Goal: Transaction & Acquisition: Download file/media

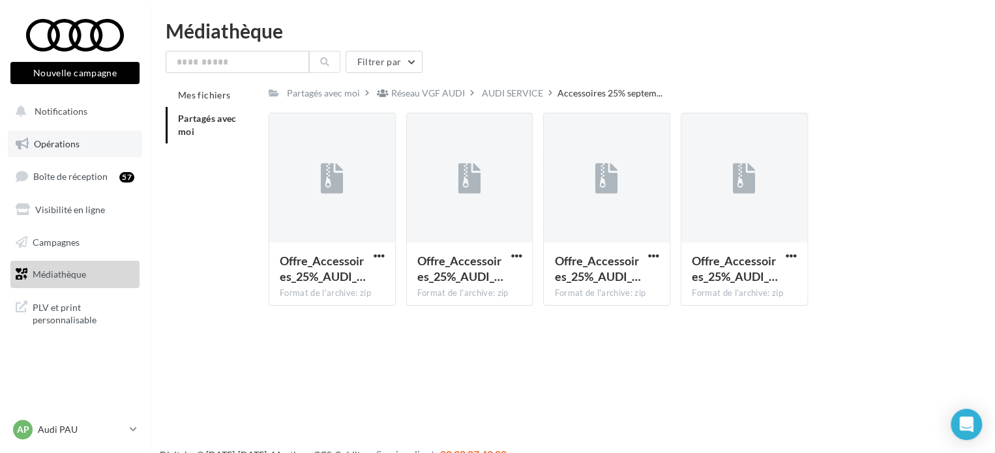
click at [83, 151] on link "Opérations" at bounding box center [75, 143] width 134 height 27
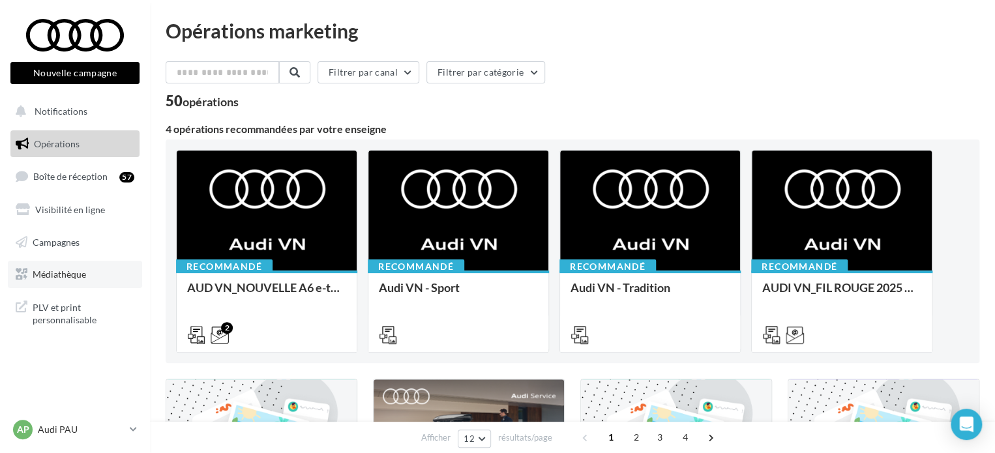
click at [74, 283] on link "Médiathèque" at bounding box center [75, 274] width 134 height 27
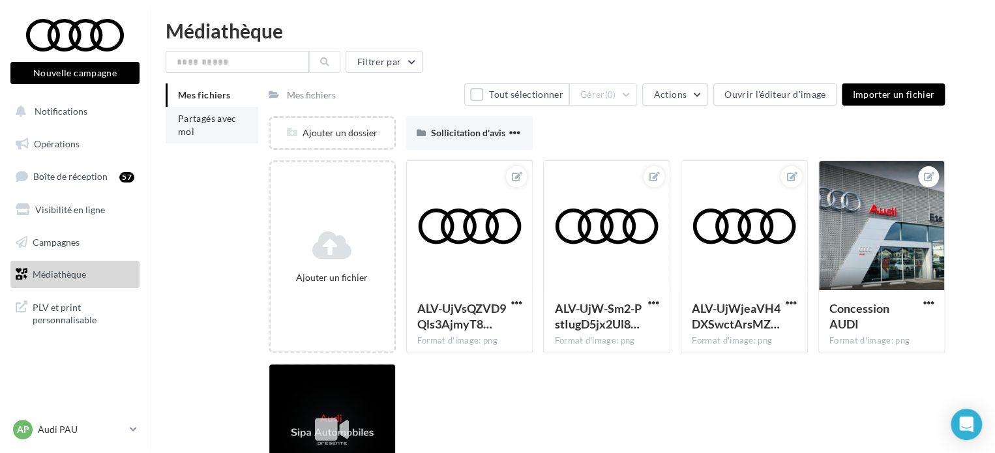
click at [209, 127] on li "Partagés avec moi" at bounding box center [212, 125] width 93 height 37
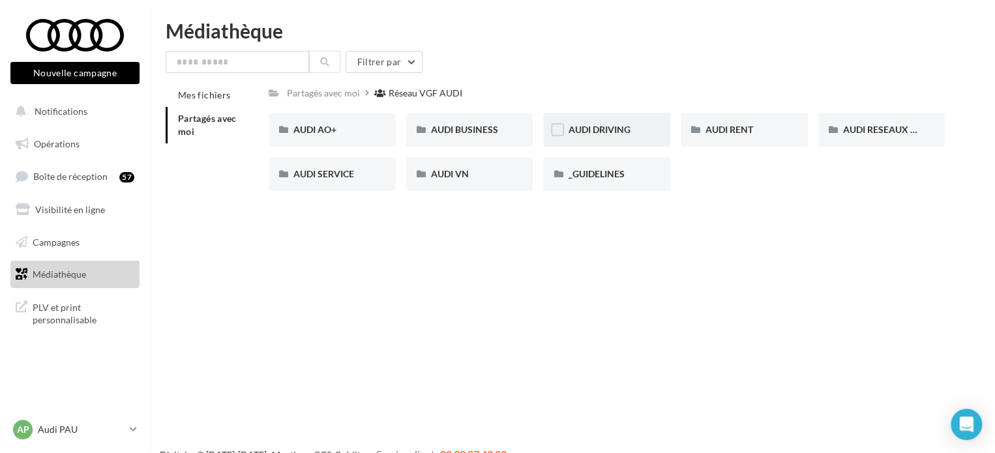
click at [609, 119] on div "AUDI DRIVING" at bounding box center [606, 130] width 127 height 34
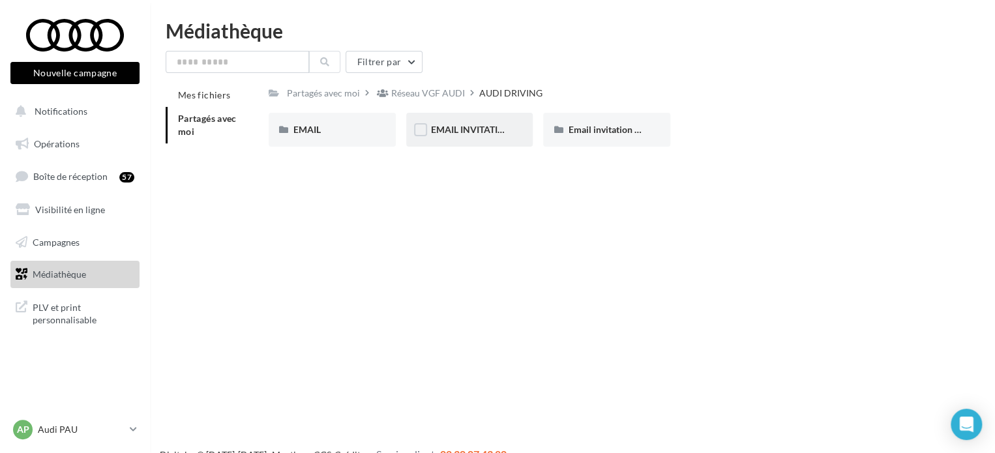
click at [466, 140] on div "EMAIL INVITATION ATELIER AUDI" at bounding box center [469, 130] width 127 height 34
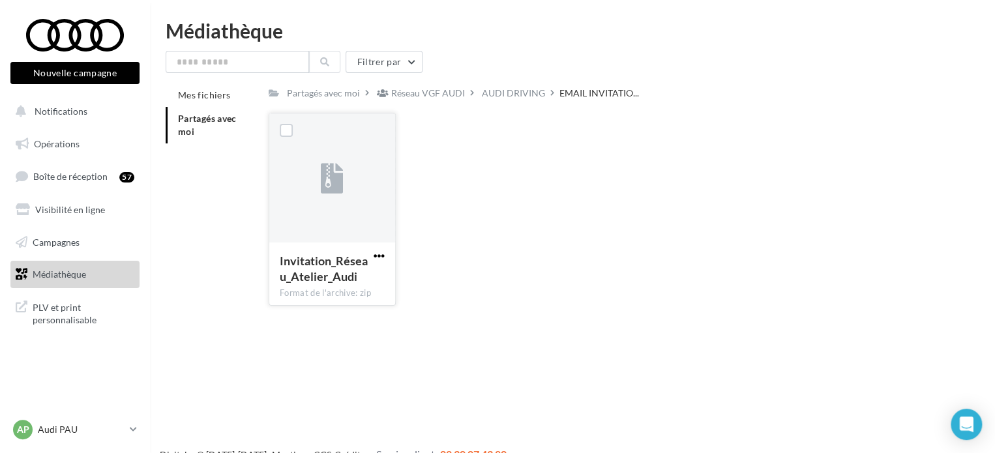
click at [376, 255] on span "button" at bounding box center [379, 255] width 11 height 11
click at [349, 287] on button "Télécharger" at bounding box center [322, 282] width 130 height 34
click at [66, 418] on link "AP Audi PAU audi-pau-led" at bounding box center [74, 429] width 129 height 25
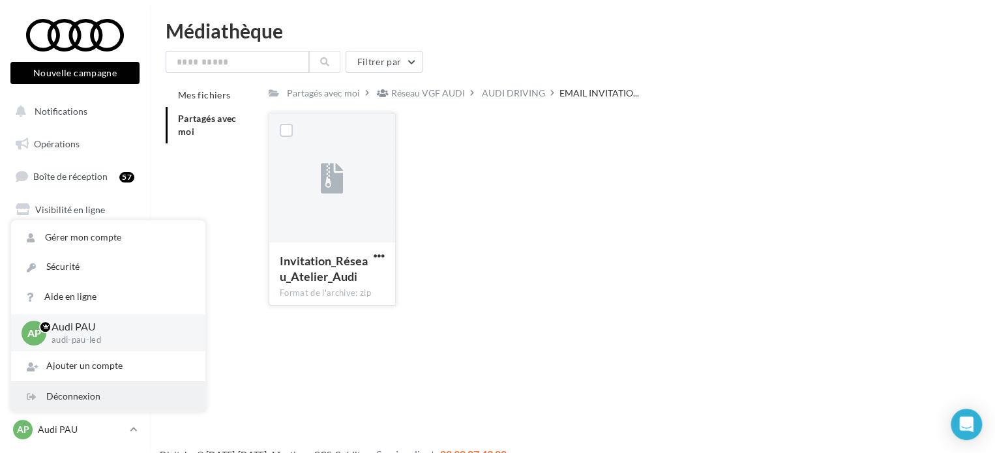
click at [81, 386] on div "Déconnexion" at bounding box center [108, 396] width 194 height 29
